Goal: Information Seeking & Learning: Learn about a topic

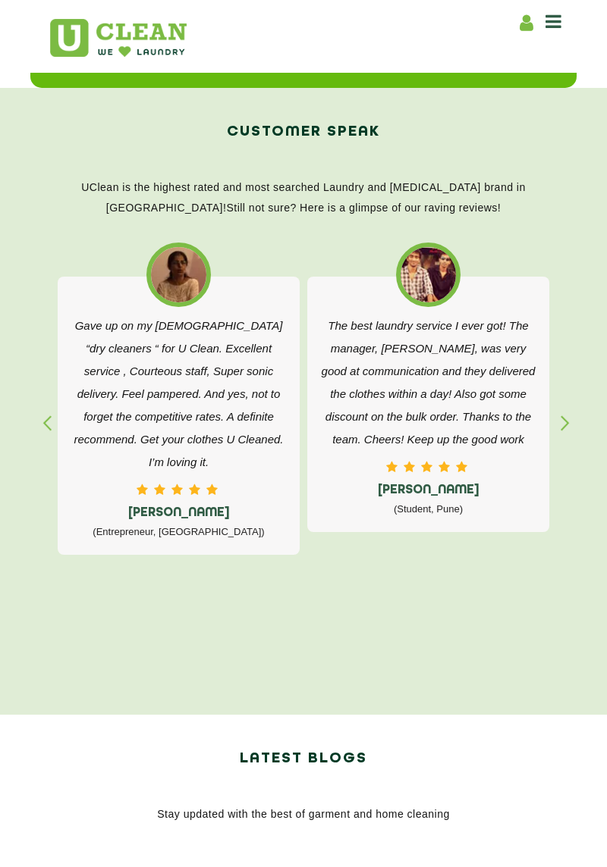
scroll to position [2206, 0]
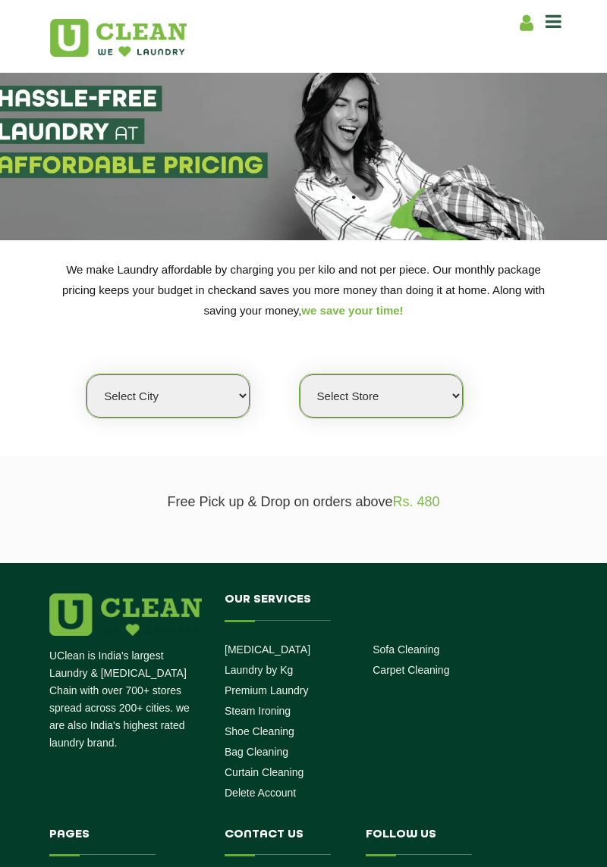
click at [193, 403] on select "Select city Aalo Agartala Agra Ahmedabad Akola Aligarh Alwar - UClean Select Am…" at bounding box center [167, 396] width 163 height 43
select select "192"
click at [86, 375] on select "Select city Aalo Agartala Agra Ahmedabad Akola Aligarh Alwar - UClean Select Am…" at bounding box center [167, 396] width 163 height 43
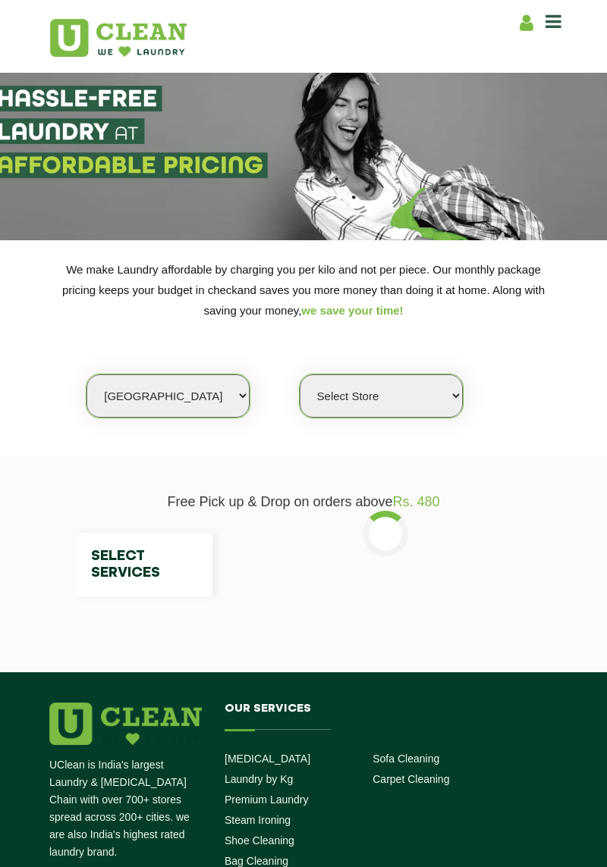
select select "0"
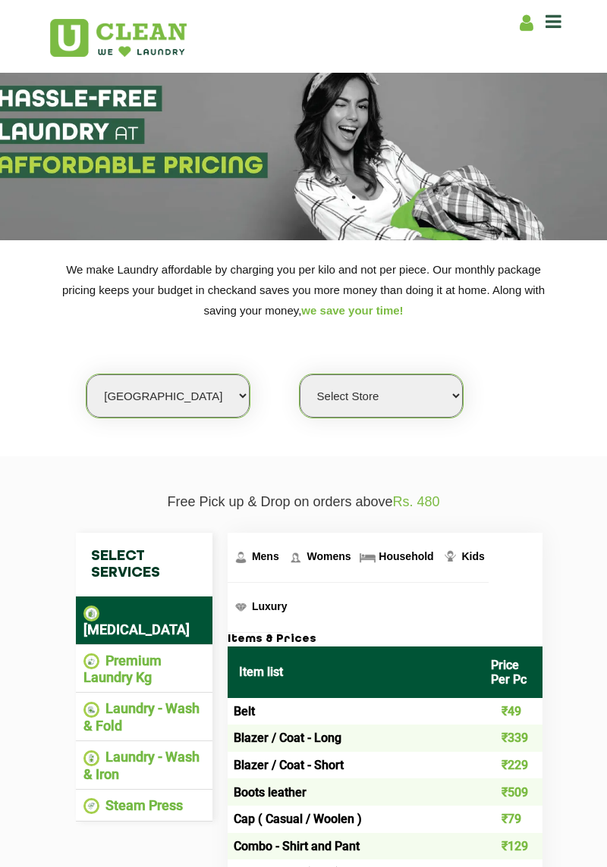
click at [120, 387] on select "Select city Aalo Agartala Agra Ahmedabad Akola Aligarh Alwar - UClean Select Am…" at bounding box center [167, 396] width 163 height 43
click at [109, 387] on select "Select city Aalo Agartala Agra Ahmedabad Akola Aligarh Alwar - UClean Select Am…" at bounding box center [167, 396] width 163 height 43
select select "14"
click at [86, 375] on select "Select city Aalo Agartala Agra Ahmedabad Akola Aligarh Alwar - UClean Select Am…" at bounding box center [167, 396] width 163 height 43
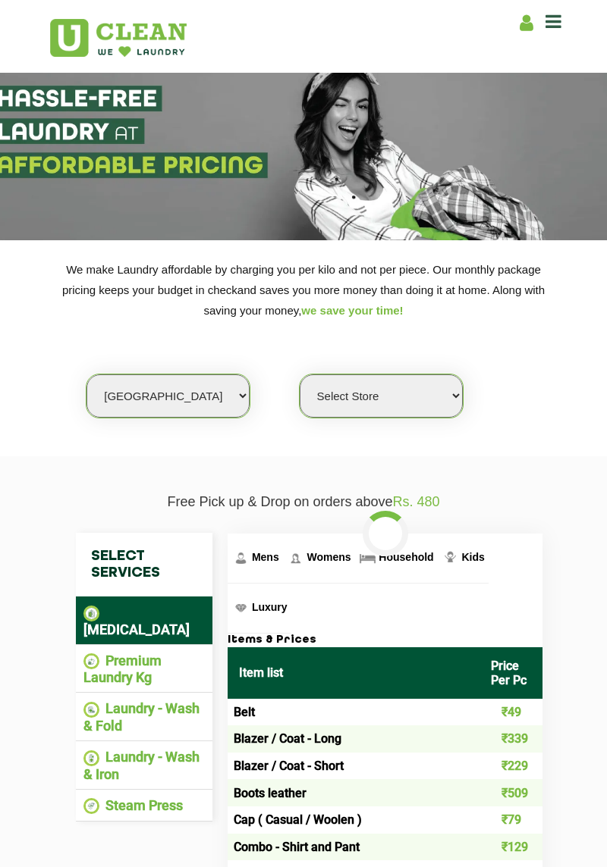
click at [400, 399] on select "Select Store UClean Aliganj UClean Hazratganj Lucknow UClean Gomti Nagar Ext UC…" at bounding box center [380, 396] width 163 height 43
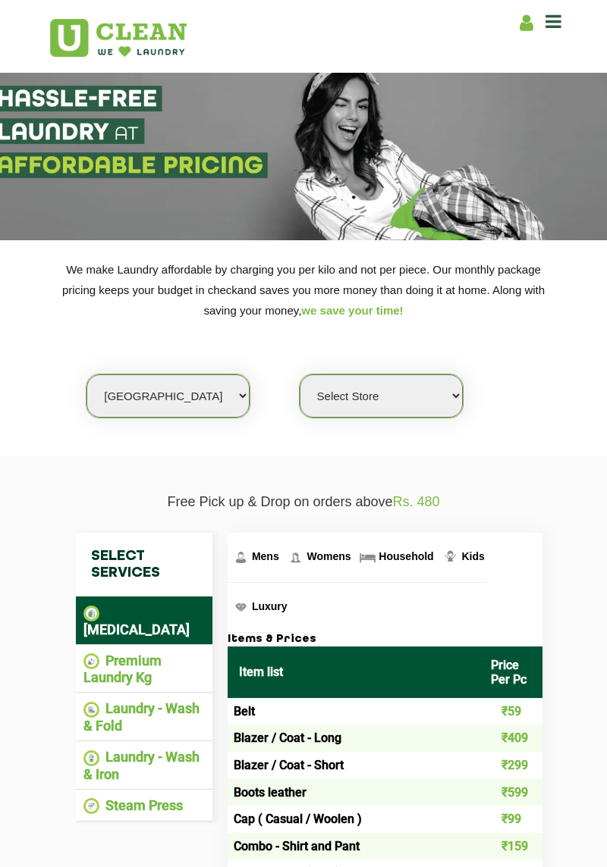
select select "116"
click at [299, 375] on select "Select Store UClean Aliganj UClean Hazratganj Lucknow UClean Gomti Nagar Ext UC…" at bounding box center [380, 396] width 163 height 43
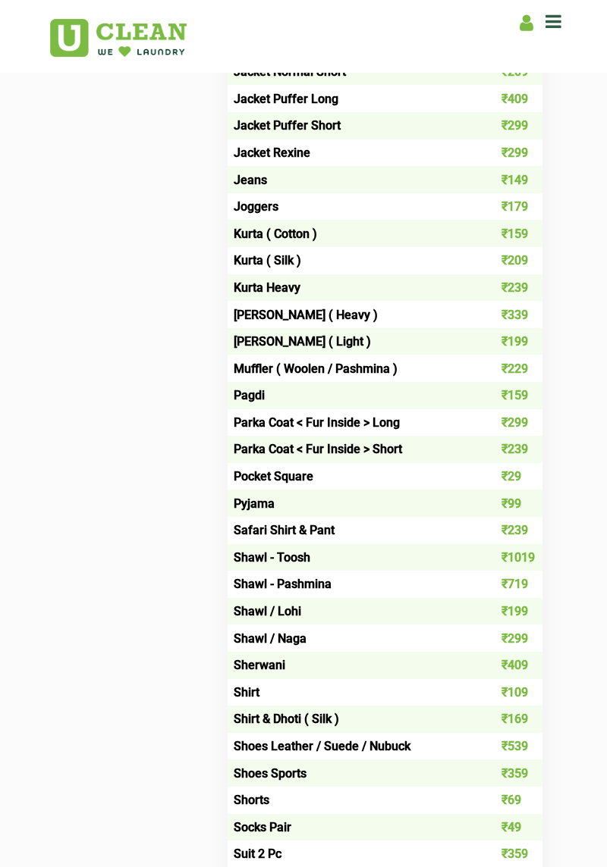
scroll to position [1160, 0]
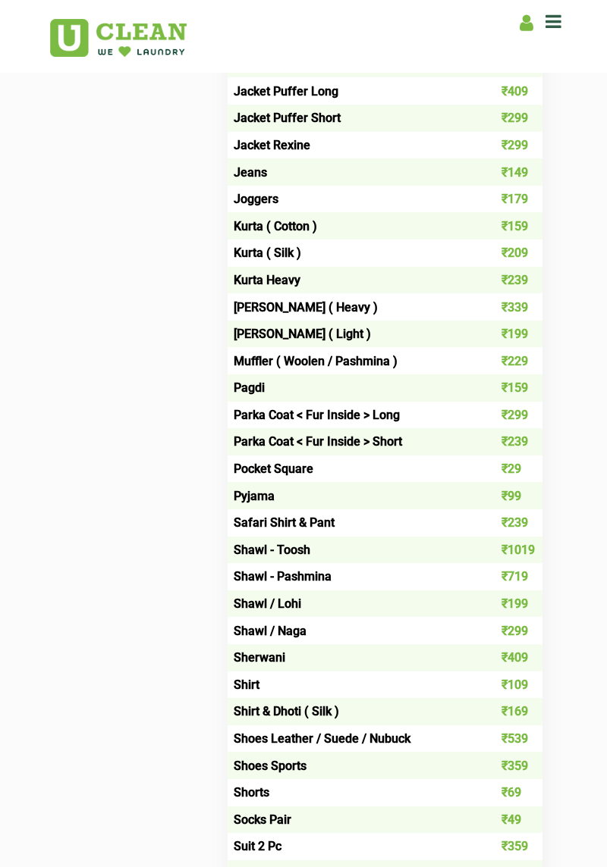
click at [519, 563] on td "₹719" at bounding box center [510, 576] width 63 height 27
click at [517, 563] on td "₹719" at bounding box center [510, 576] width 63 height 27
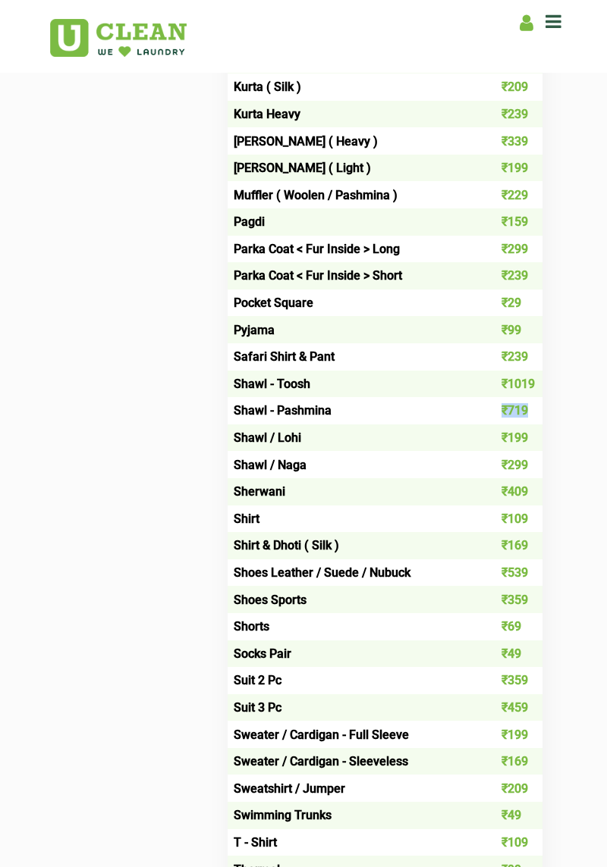
click at [111, 446] on div "Select Services Dry Cleaning Premium Laundry Kg Laundry - Wash & Fold Laundry -…" at bounding box center [303, 254] width 478 height 2094
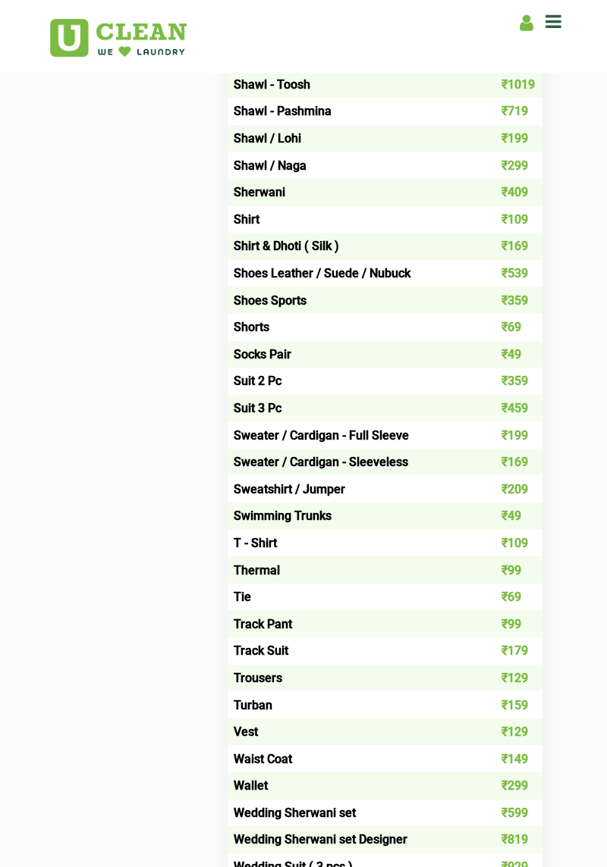
scroll to position [1625, 0]
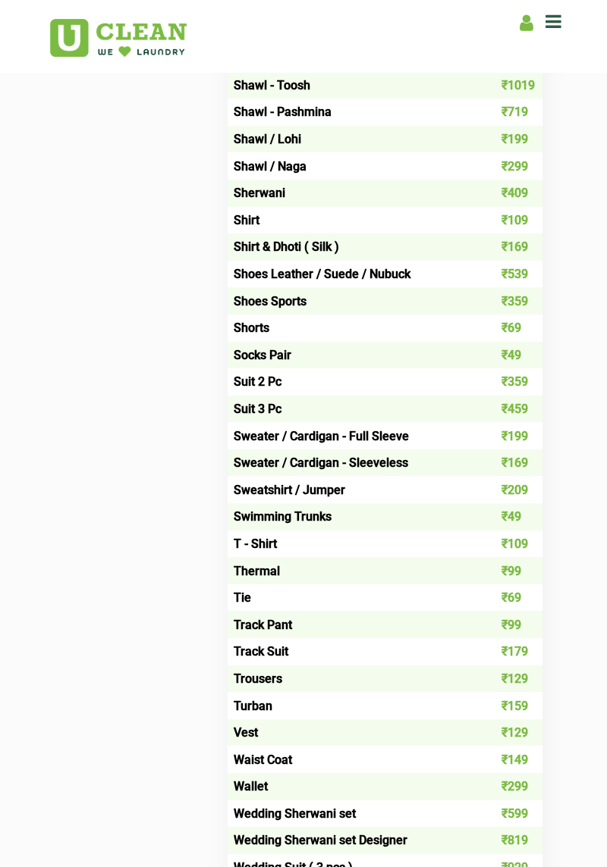
click at [291, 557] on td "Thermal" at bounding box center [353, 570] width 252 height 27
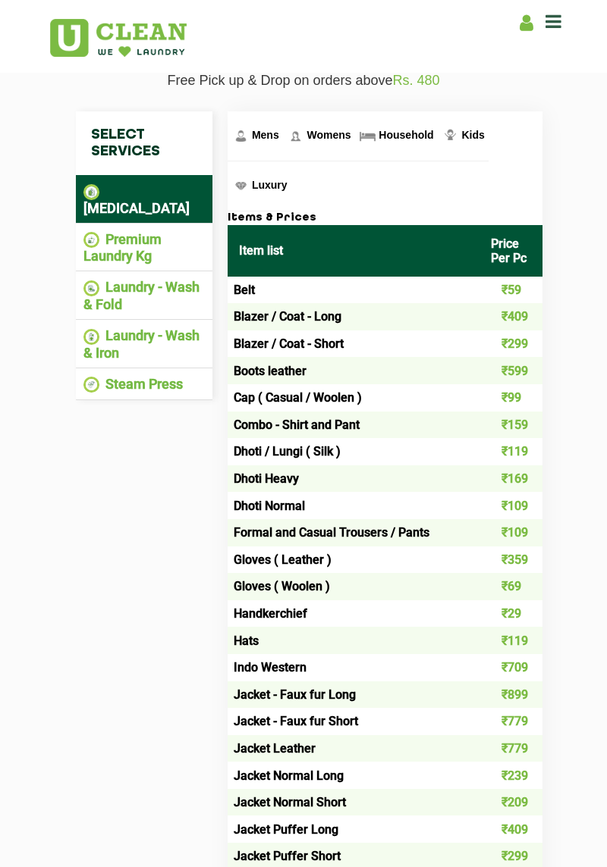
scroll to position [423, 0]
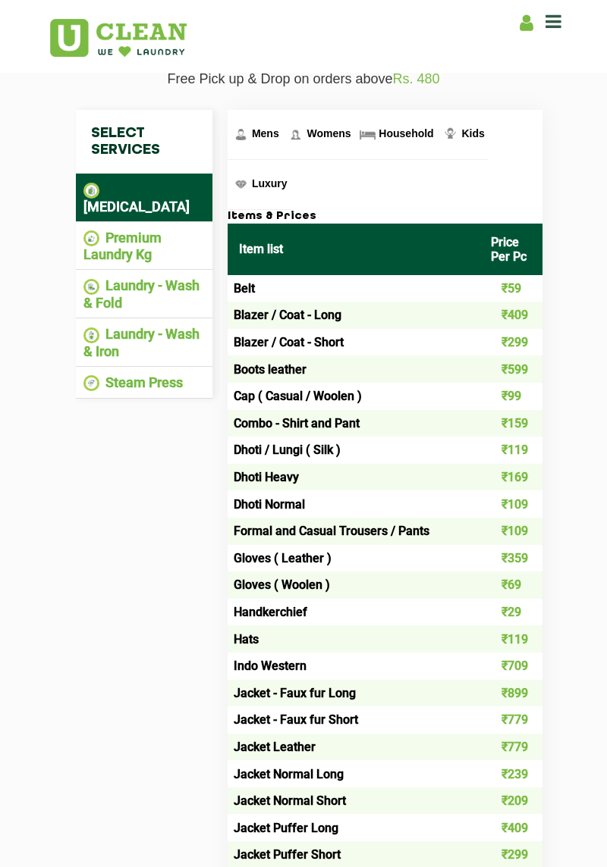
click at [183, 277] on li "Laundry - Wash & Fold" at bounding box center [143, 293] width 121 height 33
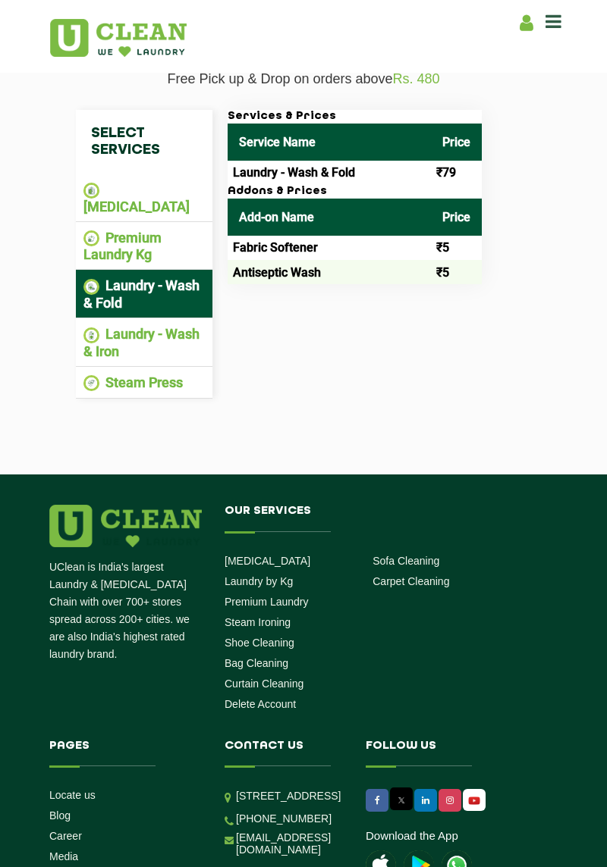
click at [107, 326] on li "Laundry - Wash & Iron" at bounding box center [143, 342] width 121 height 33
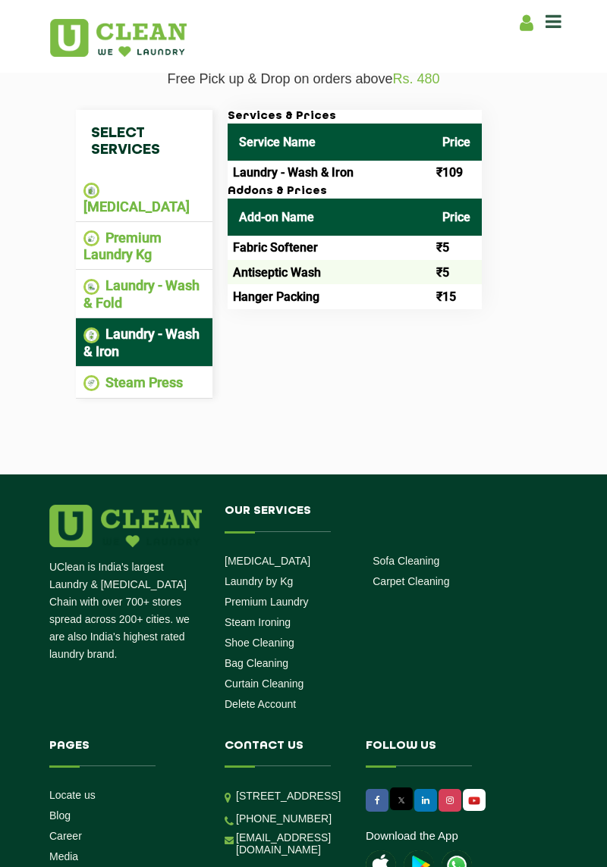
click at [139, 238] on li "Premium Laundry Kg" at bounding box center [143, 246] width 121 height 33
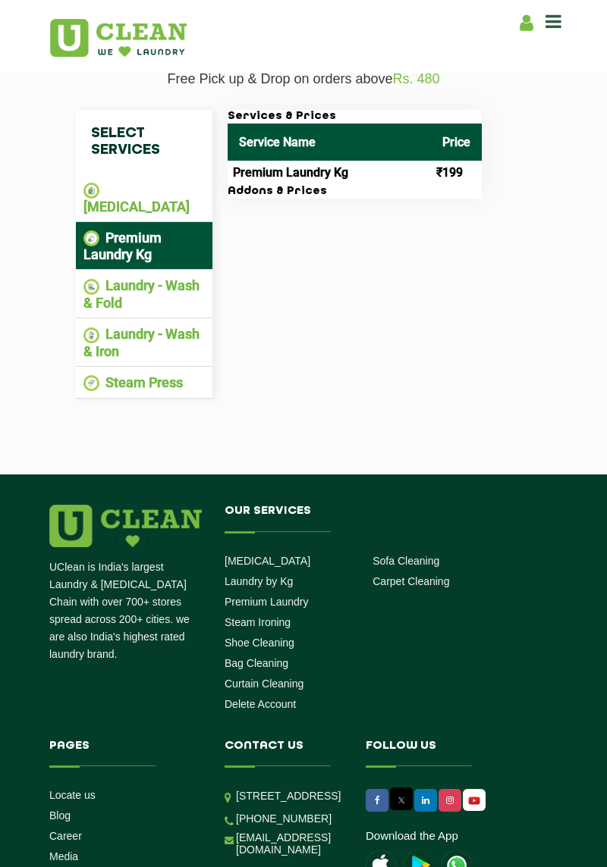
click at [91, 375] on img at bounding box center [91, 383] width 16 height 16
